Goal: Use online tool/utility

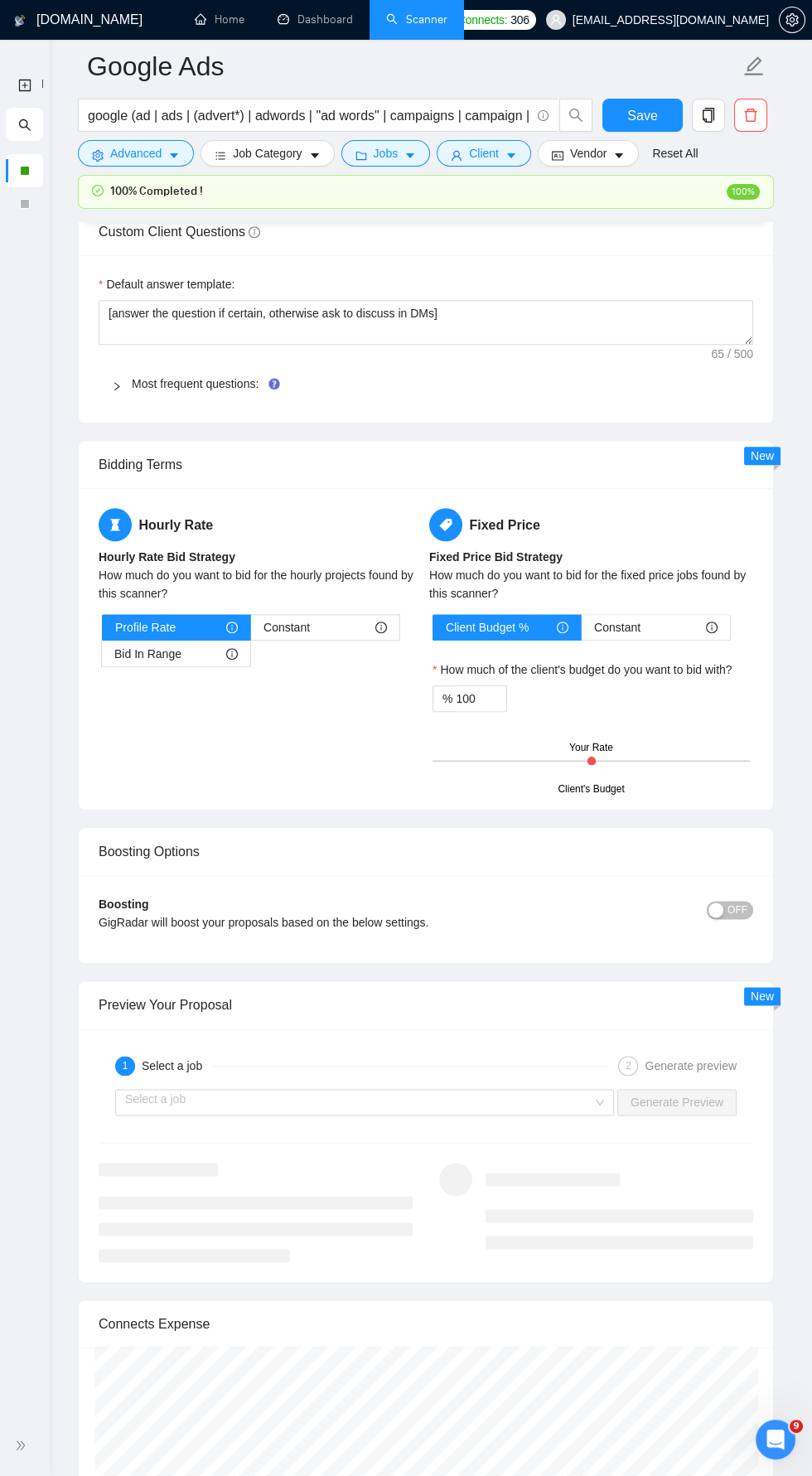
scroll to position [2522, 0]
